Goal: Transaction & Acquisition: Purchase product/service

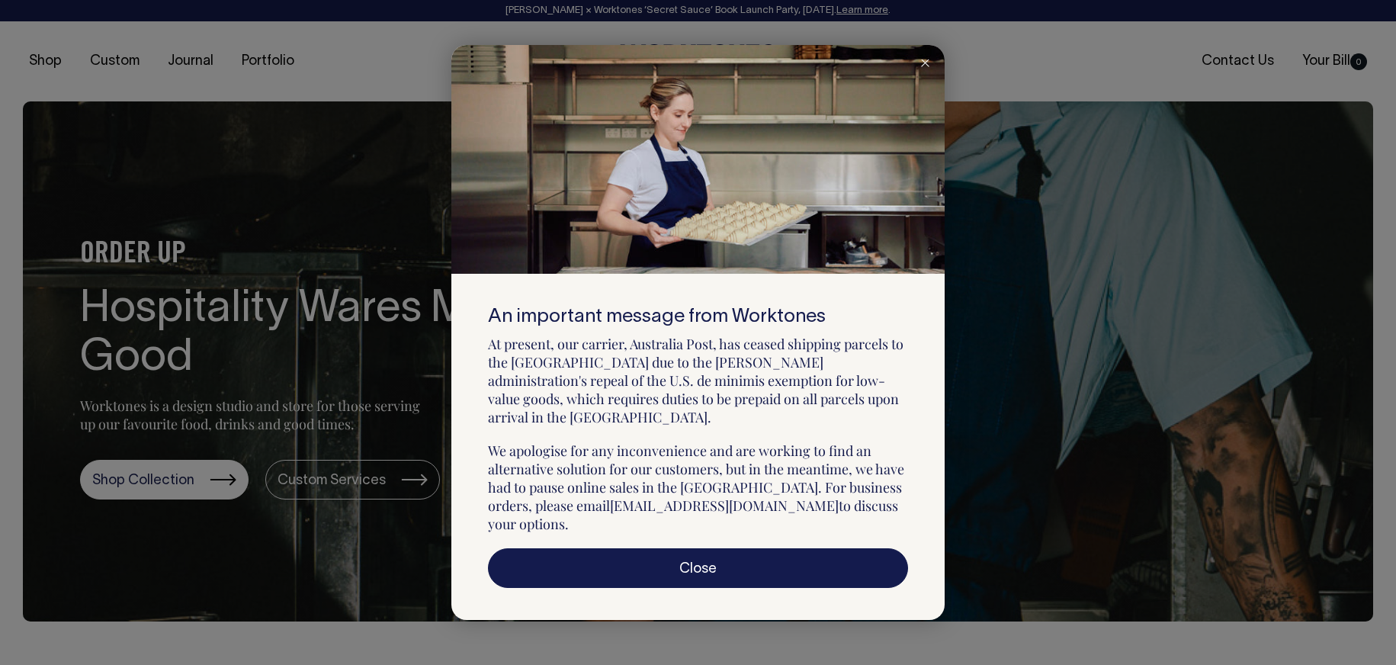
drag, startPoint x: 925, startPoint y: 77, endPoint x: 856, endPoint y: 71, distance: 69.6
click at [925, 77] on div at bounding box center [925, 62] width 39 height 34
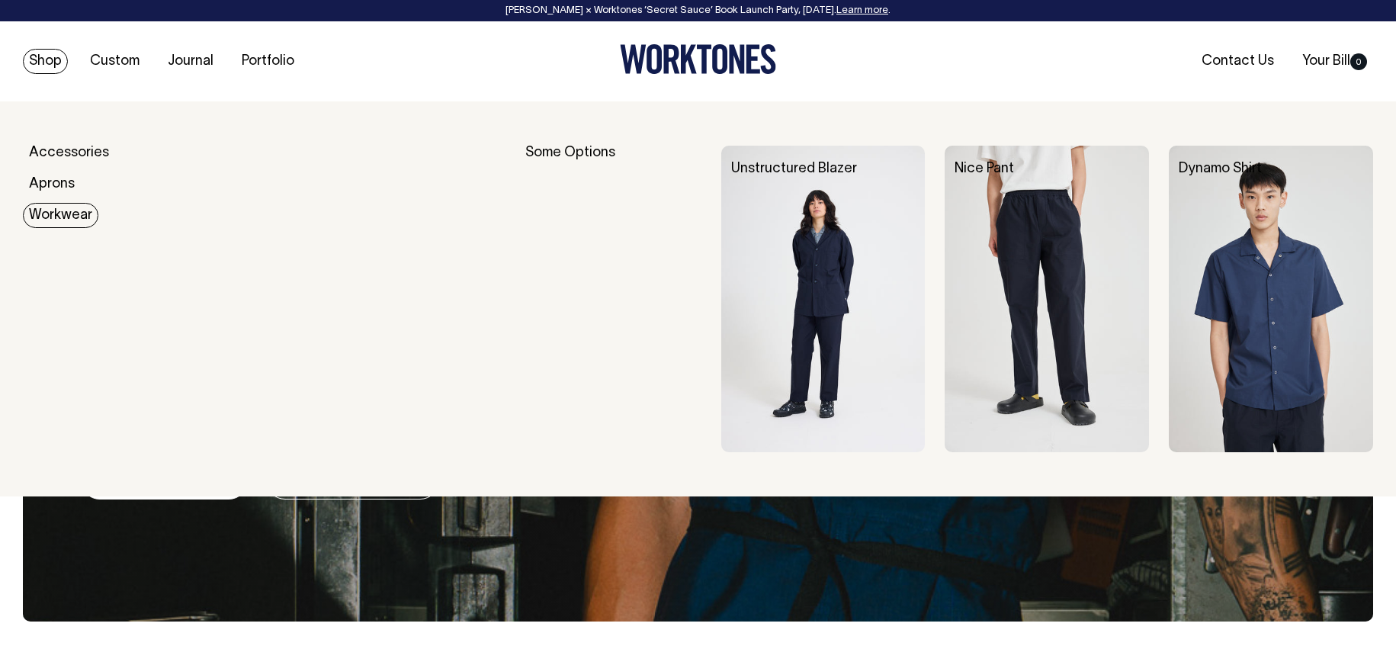
click at [52, 220] on link "Workwear" at bounding box center [60, 215] width 75 height 25
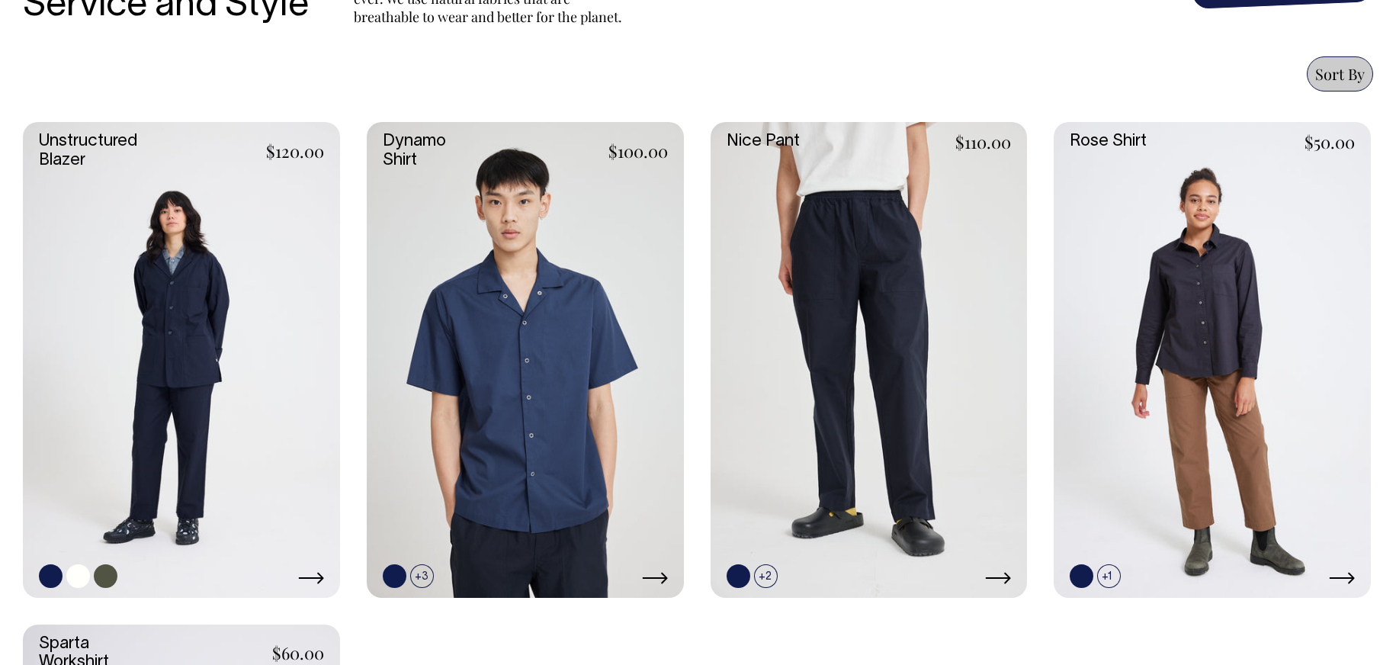
click at [105, 254] on link at bounding box center [181, 360] width 317 height 476
